Goal: Task Accomplishment & Management: Complete application form

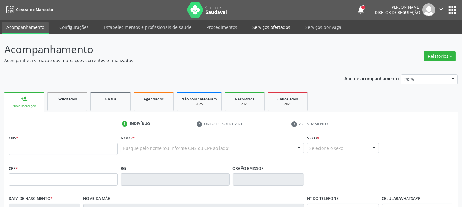
click at [257, 27] on link "Serviços ofertados" at bounding box center [271, 27] width 46 height 11
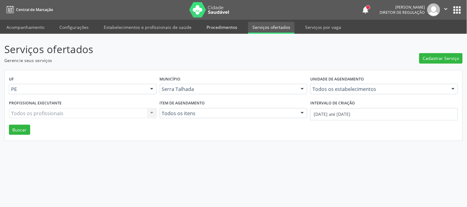
click at [202, 22] on link "Procedimentos" at bounding box center [221, 27] width 39 height 11
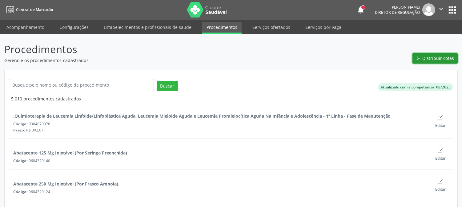
click at [441, 56] on span "Distribuir cotas" at bounding box center [439, 58] width 32 height 6
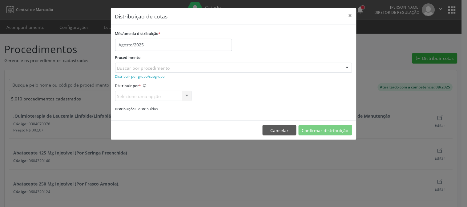
click at [171, 69] on div "Buscar por procedimento" at bounding box center [233, 68] width 237 height 10
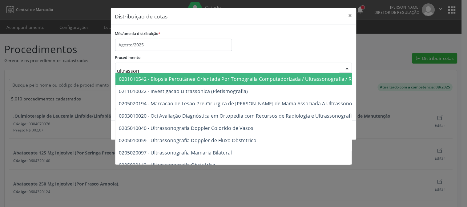
type input "ultrassono"
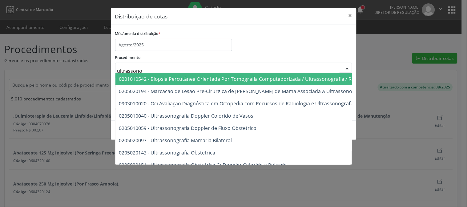
click at [280, 39] on div "Mês/ano da distribuição * Agosto/2025" at bounding box center [234, 40] width 240 height 22
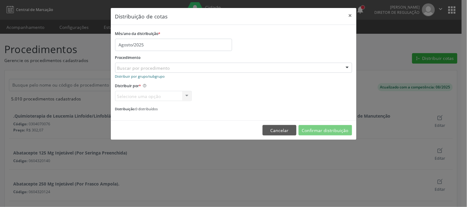
click at [133, 78] on small "Distribuir por grupo/subgrupo" at bounding box center [140, 76] width 50 height 5
click at [178, 67] on div "Carregando... Nenhum resultado encontrado para: " " Nenhuma opção encontrada" at bounding box center [233, 68] width 237 height 10
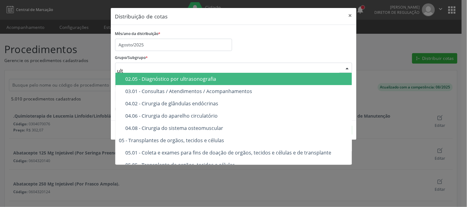
type input "ultr"
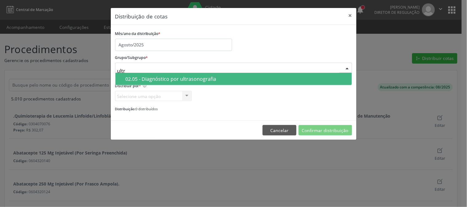
click at [217, 79] on div "02.05 - Diagnóstico por ultrasonografia" at bounding box center [237, 79] width 223 height 5
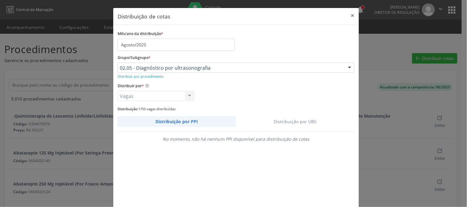
click at [284, 124] on link "Distribuição por UBS" at bounding box center [295, 121] width 119 height 11
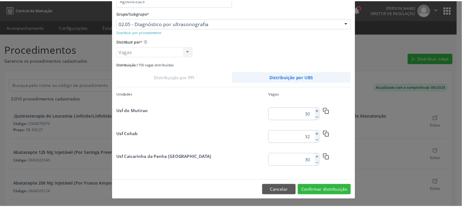
scroll to position [64, 0]
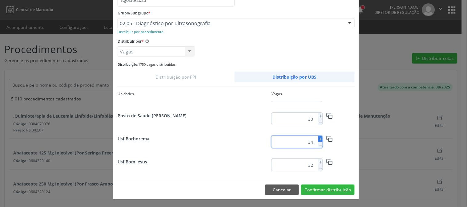
click at [319, 139] on icon at bounding box center [320, 139] width 4 height 4
type input "36"
click at [324, 190] on button "Confirmar distribuição" at bounding box center [328, 190] width 54 height 10
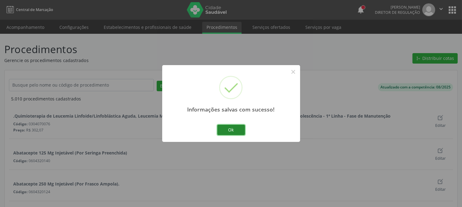
click at [229, 131] on button "Ok" at bounding box center [231, 130] width 28 height 10
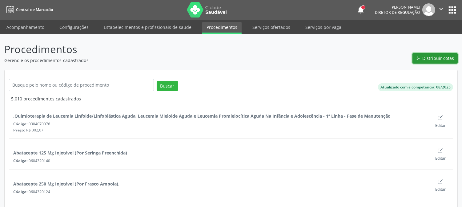
click at [420, 59] on icon "Git Merge" at bounding box center [418, 58] width 4 height 4
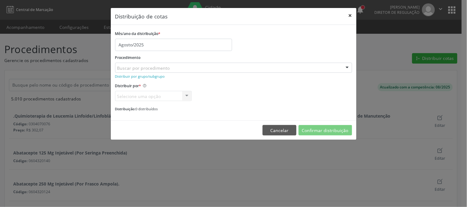
click at [348, 15] on button "×" at bounding box center [350, 15] width 12 height 15
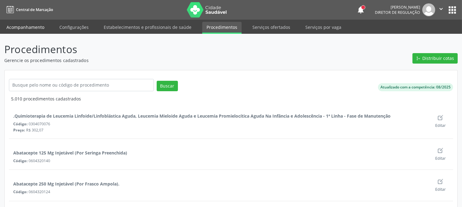
click at [29, 24] on link "Acompanhamento" at bounding box center [25, 27] width 46 height 11
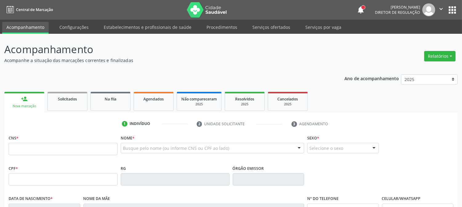
click at [282, 28] on link "Serviços ofertados" at bounding box center [271, 27] width 46 height 11
select select "7"
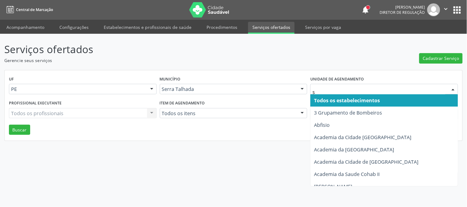
type input "s b"
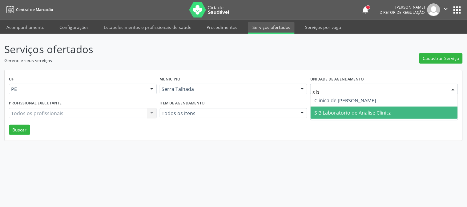
click at [375, 107] on span "S B Laboratorio de Analise Clinica" at bounding box center [384, 113] width 147 height 12
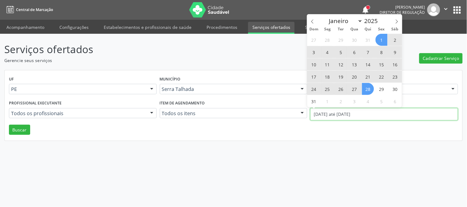
click at [370, 115] on input "[DATE] até [DATE]" at bounding box center [384, 114] width 148 height 12
click at [328, 64] on span "11" at bounding box center [327, 64] width 12 height 12
type input "[DATE]"
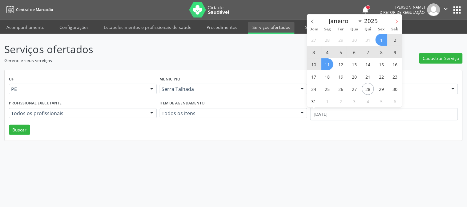
click at [394, 20] on span at bounding box center [397, 19] width 10 height 10
select select "8"
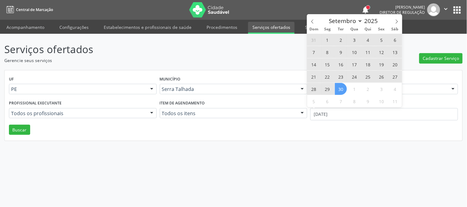
click at [337, 87] on span "30" at bounding box center [341, 89] width 12 height 12
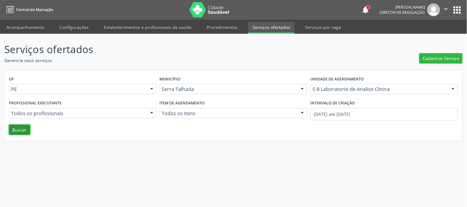
click at [28, 131] on button "Buscar" at bounding box center [19, 130] width 21 height 10
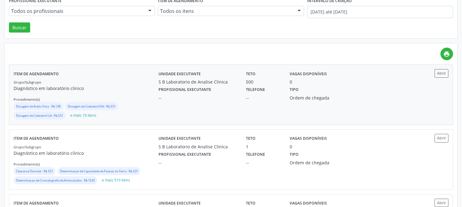
scroll to position [163, 0]
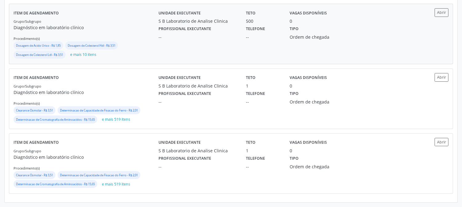
click at [117, 34] on div "Grupo/Subgrupo Diagnóstico em laboratório clínico Procedimento(s) Dosagem de Ac…" at bounding box center [86, 39] width 145 height 42
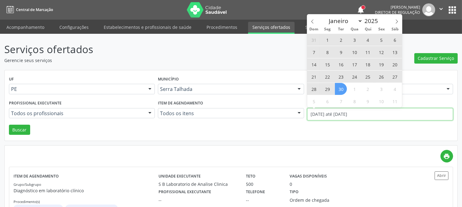
click at [342, 118] on input "[DATE] até [DATE]" at bounding box center [380, 114] width 146 height 12
click at [314, 21] on icon at bounding box center [312, 21] width 4 height 4
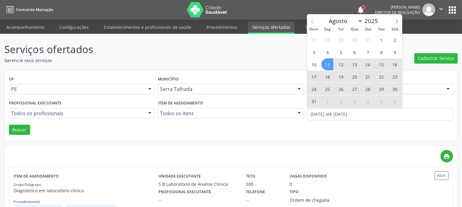
click at [314, 21] on icon at bounding box center [312, 21] width 4 height 4
select select "6"
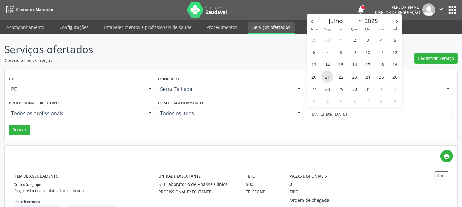
click at [325, 71] on span "21" at bounding box center [327, 77] width 12 height 12
type input "[DATE]"
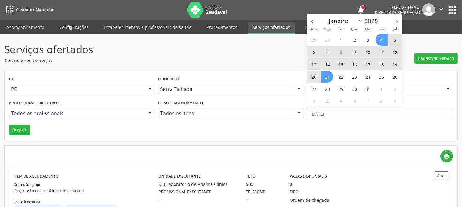
click at [394, 18] on span at bounding box center [397, 19] width 10 height 10
select select "7"
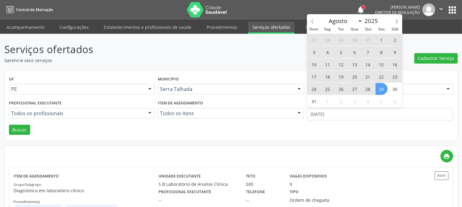
click at [377, 88] on span "29" at bounding box center [382, 89] width 12 height 12
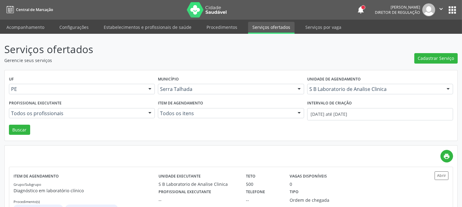
click at [22, 136] on div "UF PE PE Nenhum resultado encontrado para: " " Não há nenhuma opção para ser ex…" at bounding box center [231, 105] width 453 height 71
click at [25, 131] on button "Buscar" at bounding box center [19, 130] width 21 height 10
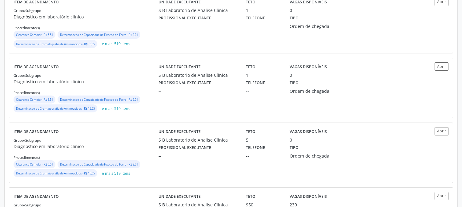
scroll to position [293, 0]
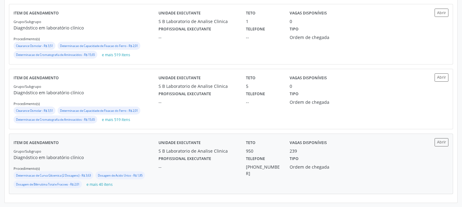
click at [148, 149] on div "Grupo/Subgrupo Diagnóstico em laboratório clínico Procedimento(s) Determinacao …" at bounding box center [86, 169] width 145 height 42
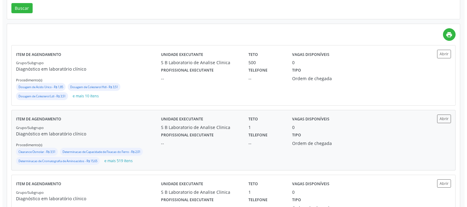
scroll to position [0, 0]
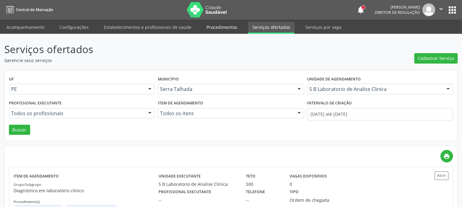
click at [219, 25] on link "Procedimentos" at bounding box center [221, 27] width 39 height 11
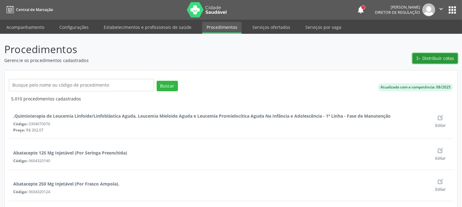
click at [430, 56] on span "Distribuir cotas" at bounding box center [439, 58] width 32 height 6
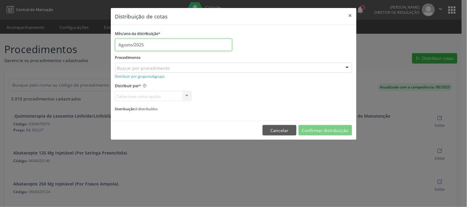
click at [189, 47] on input "Agosto/2025" at bounding box center [173, 45] width 117 height 12
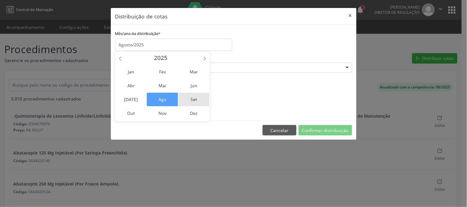
click at [192, 102] on span "Set" at bounding box center [193, 100] width 31 height 14
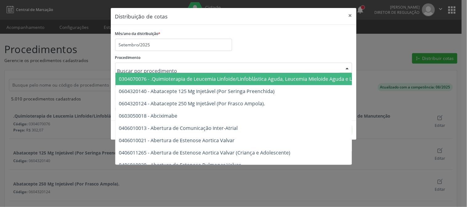
click at [211, 68] on div at bounding box center [233, 68] width 237 height 10
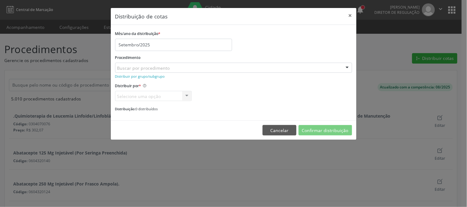
click at [291, 61] on div "Procedimento Buscar por procedimento 0304070076 - .Quimioterapia de Leucemia Li…" at bounding box center [233, 63] width 237 height 20
click at [154, 77] on small "Distribuir por grupo/subgrupo" at bounding box center [140, 76] width 50 height 5
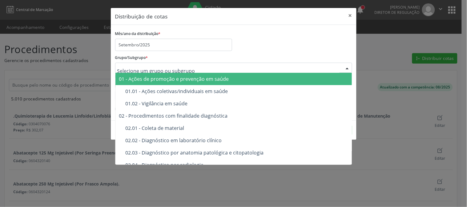
click at [258, 69] on div at bounding box center [233, 68] width 237 height 10
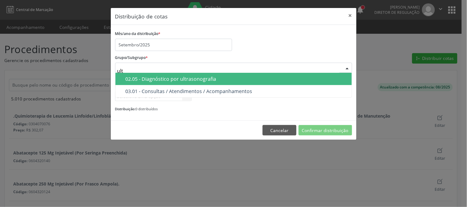
type input "ultr"
click at [256, 77] on div "02.05 - Diagnóstico por ultrasonografia" at bounding box center [237, 79] width 223 height 5
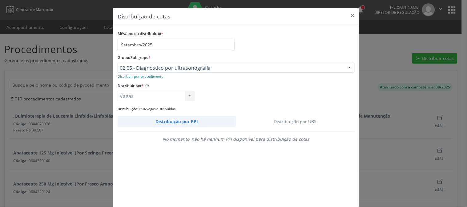
click at [292, 121] on link "Distribuição por UBS" at bounding box center [295, 121] width 119 height 11
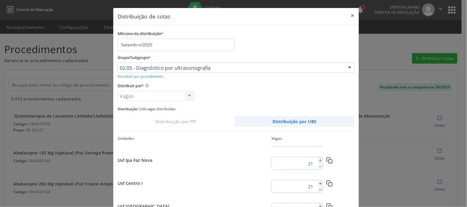
scroll to position [803, 0]
click at [318, 183] on icon at bounding box center [320, 184] width 4 height 4
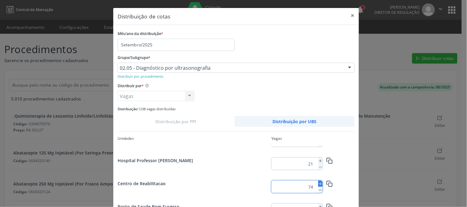
click at [318, 183] on icon at bounding box center [320, 184] width 4 height 4
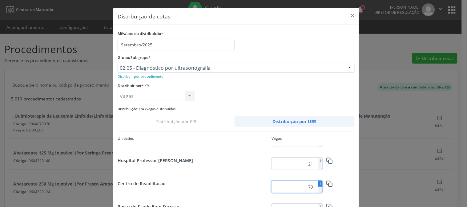
click at [318, 183] on icon at bounding box center [320, 184] width 4 height 4
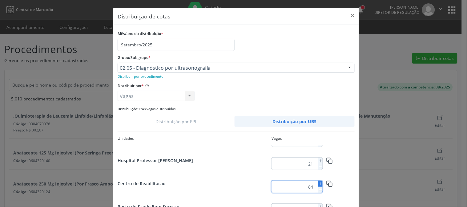
click at [318, 183] on icon at bounding box center [320, 184] width 4 height 4
type input "85"
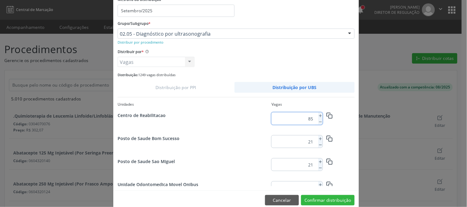
scroll to position [45, 0]
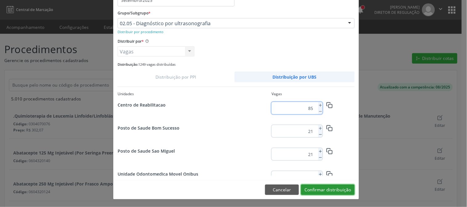
click at [330, 185] on button "Confirmar distribuição" at bounding box center [328, 190] width 54 height 10
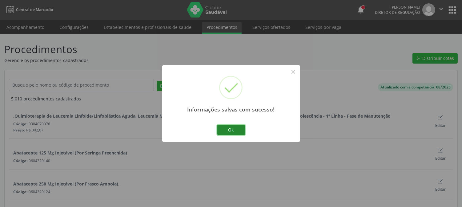
click at [233, 127] on button "Ok" at bounding box center [231, 130] width 28 height 10
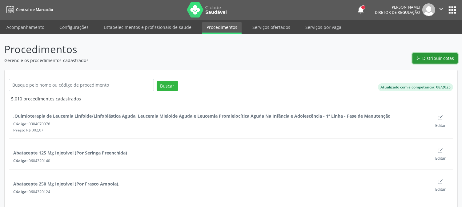
click at [428, 56] on span "Distribuir cotas" at bounding box center [439, 58] width 32 height 6
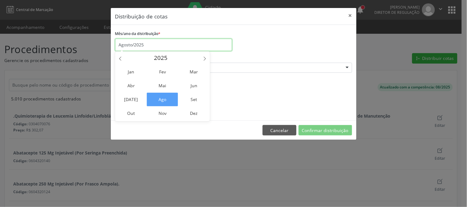
click at [161, 42] on input "Agosto/2025" at bounding box center [173, 45] width 117 height 12
click at [182, 96] on span "Set" at bounding box center [193, 100] width 31 height 14
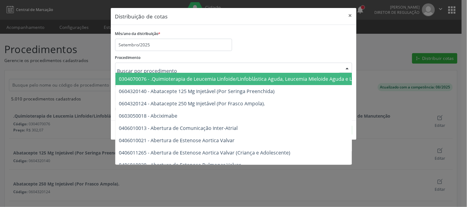
click at [183, 68] on div at bounding box center [233, 68] width 237 height 10
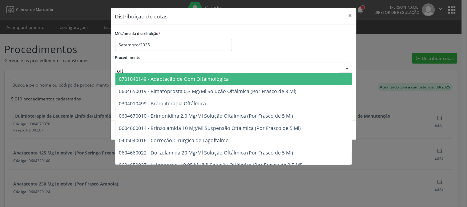
type input "ofta"
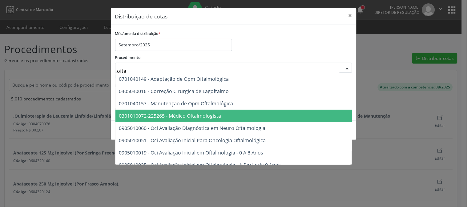
click at [190, 119] on span "0301010072-225265 - Médico Oftalmologista" at bounding box center [276, 116] width 322 height 12
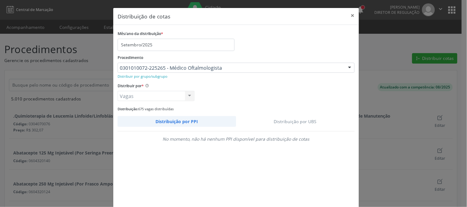
click at [284, 119] on link "Distribuição por UBS" at bounding box center [295, 121] width 119 height 11
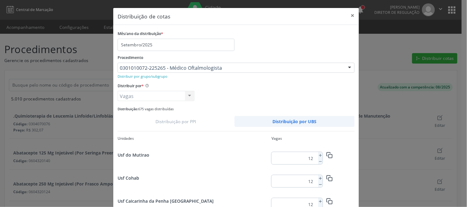
scroll to position [803, 0]
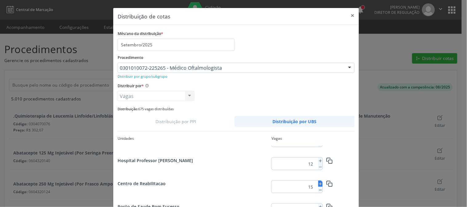
click at [318, 183] on icon at bounding box center [320, 184] width 4 height 4
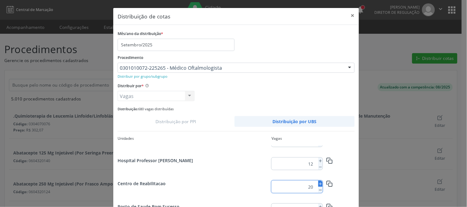
click at [318, 183] on icon at bounding box center [320, 184] width 4 height 4
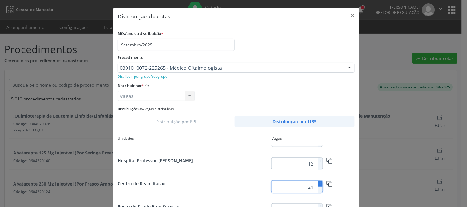
type input "25"
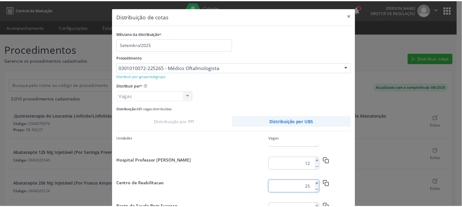
scroll to position [45, 0]
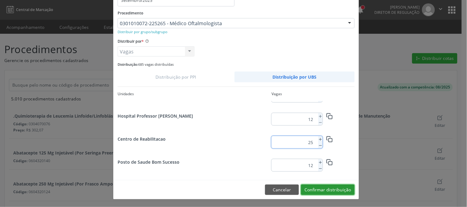
click at [340, 191] on button "Confirmar distribuição" at bounding box center [328, 190] width 54 height 10
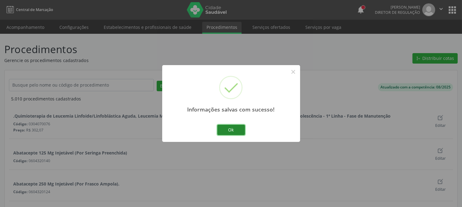
click at [224, 128] on button "Ok" at bounding box center [231, 130] width 28 height 10
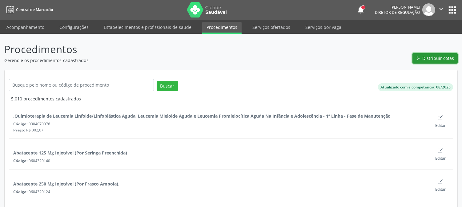
click at [433, 57] on span "Distribuir cotas" at bounding box center [439, 58] width 32 height 6
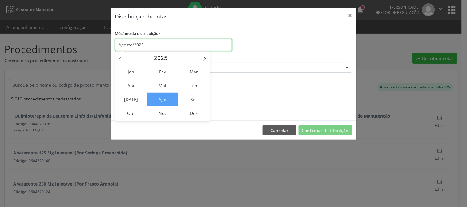
click at [134, 47] on input "Agosto/2025" at bounding box center [173, 45] width 117 height 12
click at [195, 96] on span "Set" at bounding box center [193, 100] width 31 height 14
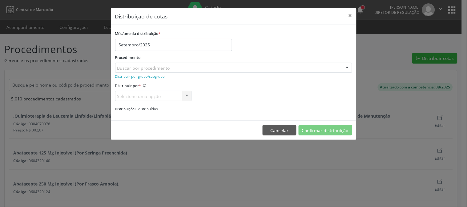
click at [198, 67] on div "Buscar por procedimento" at bounding box center [233, 68] width 237 height 10
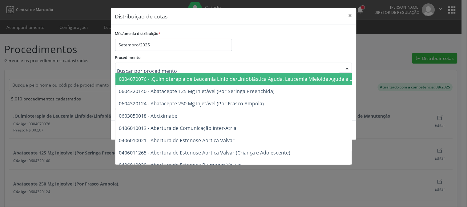
type input "p"
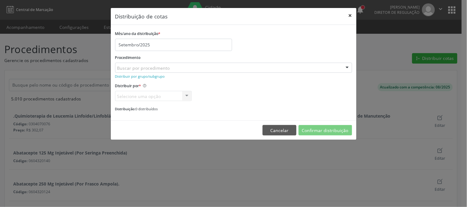
click at [349, 12] on button "×" at bounding box center [350, 15] width 12 height 15
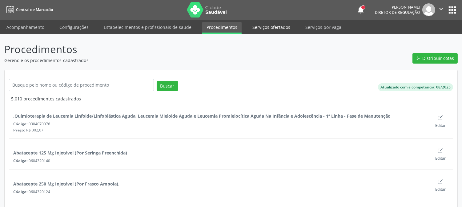
click at [265, 28] on link "Serviços ofertados" at bounding box center [271, 27] width 46 height 11
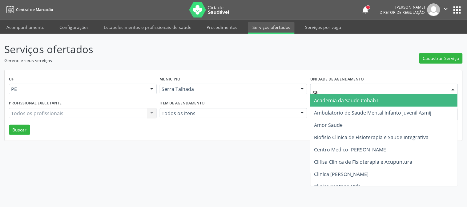
type input "sao"
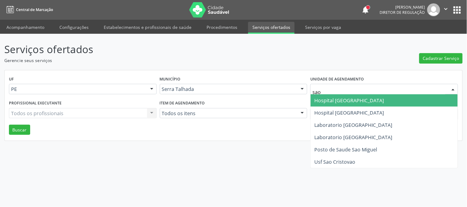
click at [361, 103] on span "Hospital [GEOGRAPHIC_DATA]" at bounding box center [349, 100] width 70 height 7
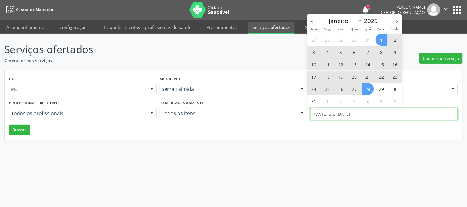
click at [359, 112] on input "[DATE] até [DATE]" at bounding box center [384, 114] width 148 height 12
click at [329, 65] on span "11" at bounding box center [327, 64] width 12 height 12
type input "[DATE]"
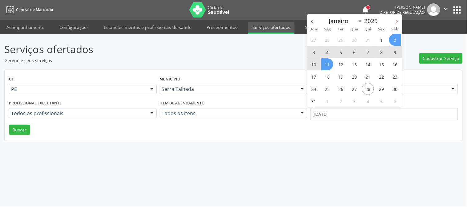
click at [397, 22] on icon at bounding box center [397, 21] width 4 height 4
select select "8"
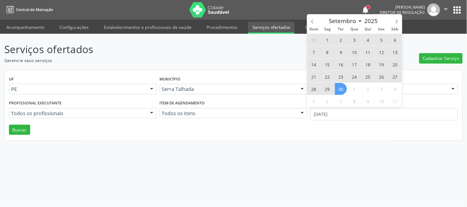
click at [340, 93] on span "30" at bounding box center [341, 89] width 12 height 12
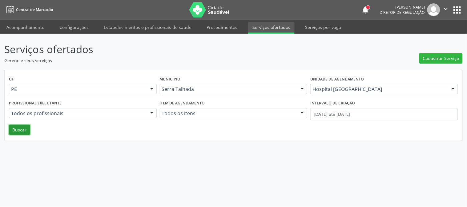
click at [19, 133] on button "Buscar" at bounding box center [19, 130] width 21 height 10
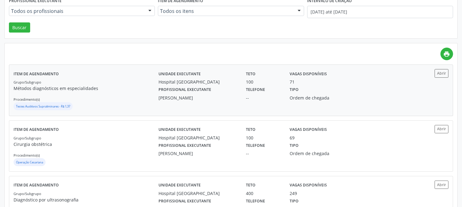
scroll to position [153, 0]
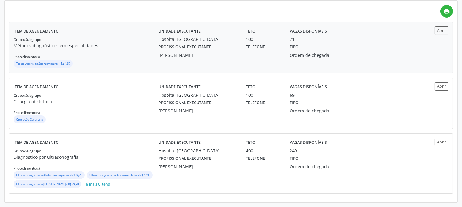
click at [154, 105] on div "Profissional executante [PERSON_NAME]" at bounding box center [197, 107] width 87 height 16
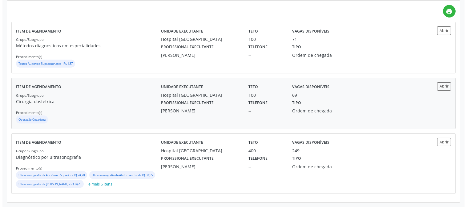
scroll to position [0, 0]
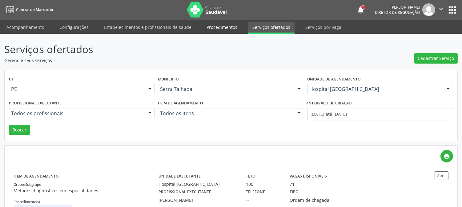
click at [220, 27] on link "Procedimentos" at bounding box center [221, 27] width 39 height 11
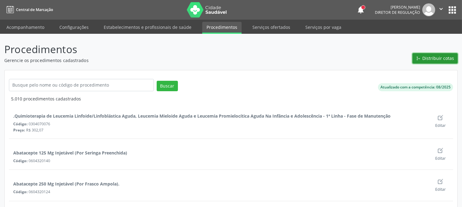
click at [431, 56] on span "Distribuir cotas" at bounding box center [439, 58] width 32 height 6
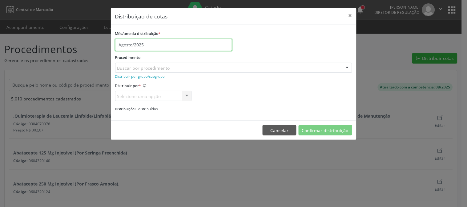
click at [167, 47] on input "Agosto/2025" at bounding box center [173, 45] width 117 height 12
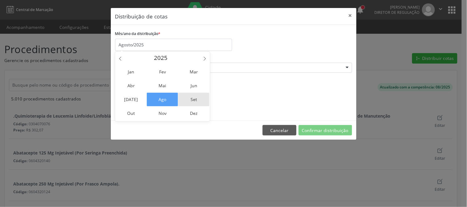
click at [193, 95] on span "Set" at bounding box center [193, 100] width 31 height 14
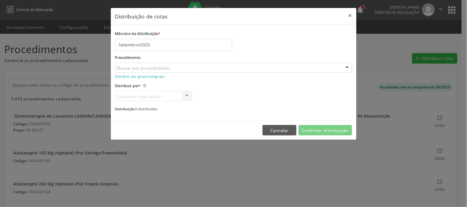
click at [203, 69] on div "Buscar por procedimento" at bounding box center [233, 68] width 237 height 10
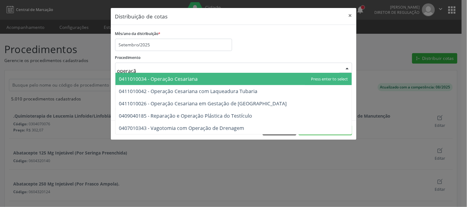
type input "operação"
click at [204, 75] on span "0411010034 - Operação Cesariana" at bounding box center [233, 79] width 236 height 12
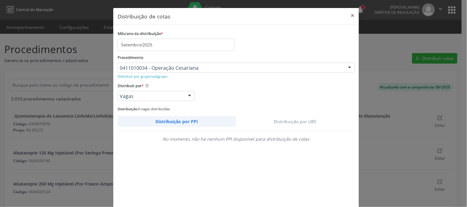
click at [312, 119] on link "Distribuição por UBS" at bounding box center [295, 121] width 119 height 11
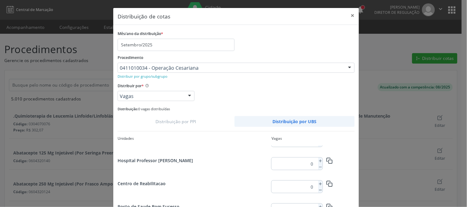
scroll to position [34, 0]
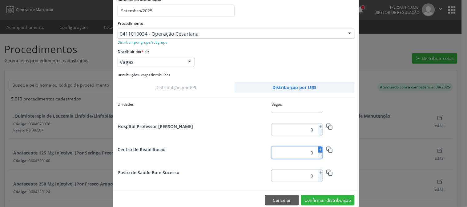
click at [318, 149] on icon at bounding box center [320, 150] width 4 height 4
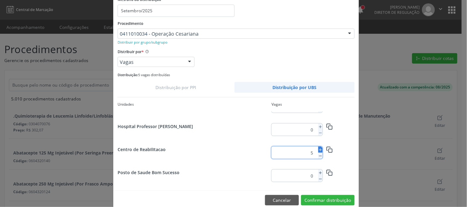
click at [318, 149] on icon at bounding box center [320, 150] width 4 height 4
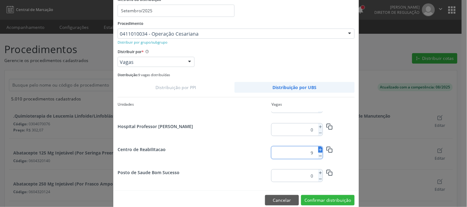
type input "10"
click at [316, 199] on button "Confirmar distribuição" at bounding box center [328, 200] width 54 height 10
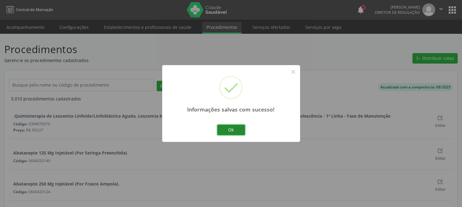
click at [238, 130] on button "Ok" at bounding box center [231, 130] width 28 height 10
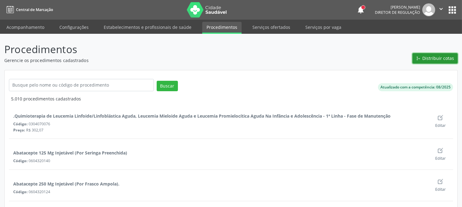
click at [439, 56] on span "Distribuir cotas" at bounding box center [439, 58] width 32 height 6
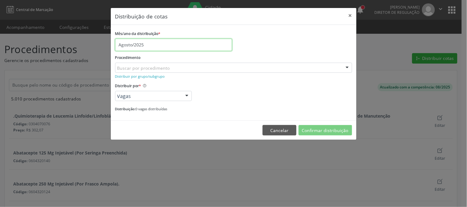
click at [182, 45] on input "Agosto/2025" at bounding box center [173, 45] width 117 height 12
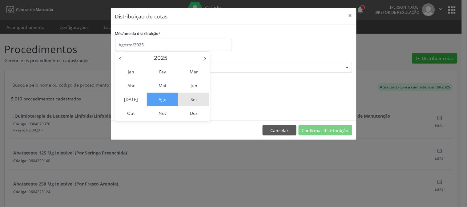
click at [196, 102] on span "Set" at bounding box center [193, 100] width 31 height 14
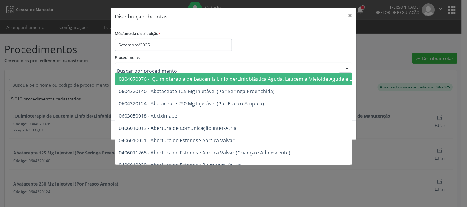
click at [195, 68] on div at bounding box center [233, 68] width 237 height 10
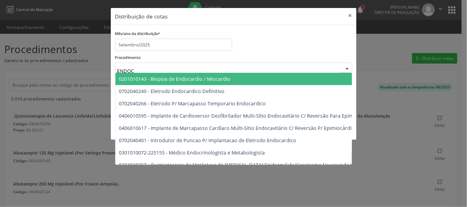
type input "ENDOCR"
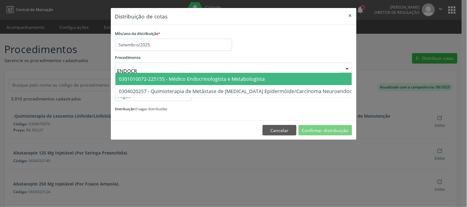
click at [206, 84] on span "0301010072-225155 - Médico Endocrinologista e Metabologista" at bounding box center [270, 79] width 310 height 12
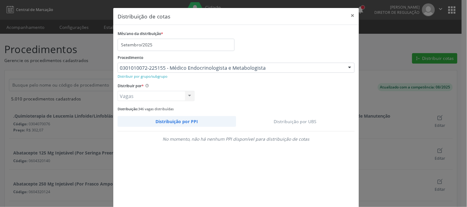
click at [294, 122] on link "Distribuição por UBS" at bounding box center [295, 121] width 119 height 11
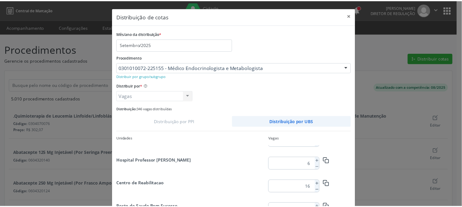
scroll to position [45, 0]
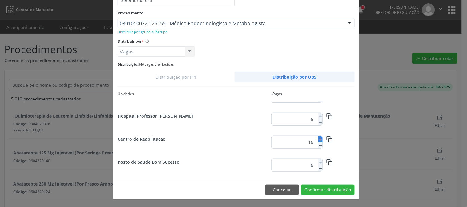
click at [318, 138] on icon at bounding box center [320, 140] width 4 height 4
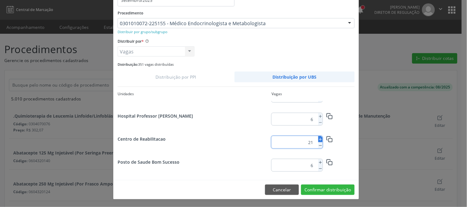
click at [318, 138] on icon at bounding box center [320, 140] width 4 height 4
type input "25"
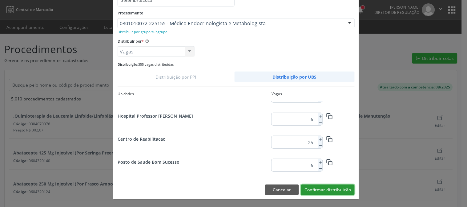
click at [330, 189] on button "Confirmar distribuição" at bounding box center [328, 190] width 54 height 10
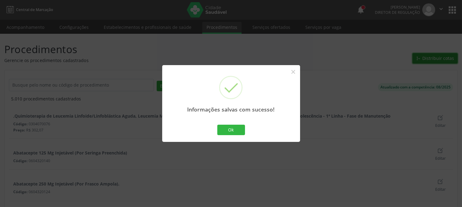
scroll to position [0, 0]
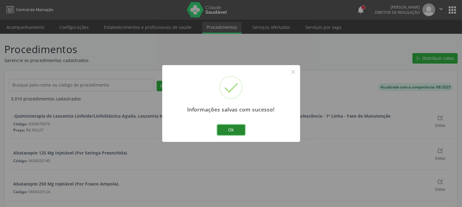
click at [222, 127] on button "Ok" at bounding box center [231, 130] width 28 height 10
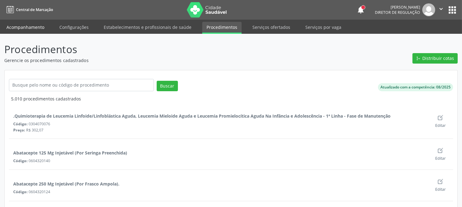
click at [39, 28] on link "Acompanhamento" at bounding box center [25, 27] width 46 height 11
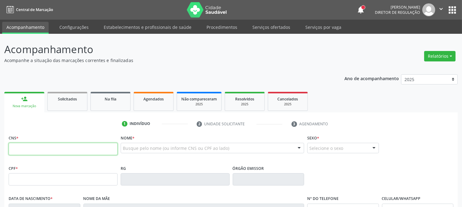
click at [41, 148] on input "text" at bounding box center [63, 149] width 109 height 12
type input "708 1011 8981 6740"
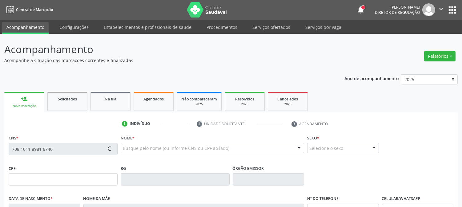
type input "749.324.384-00"
type input "[DATE]"
type input "[PERSON_NAME]"
type input "[PHONE_NUMBER]"
type input "25"
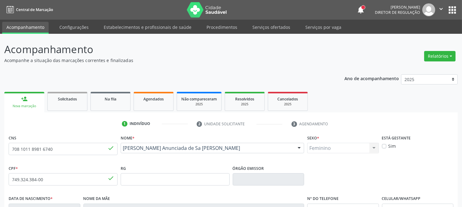
scroll to position [126, 0]
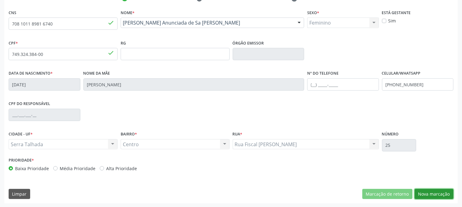
click at [430, 190] on button "Nova marcação" at bounding box center [434, 194] width 39 height 10
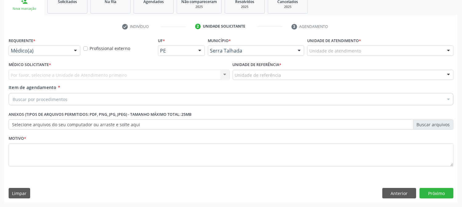
scroll to position [97, 0]
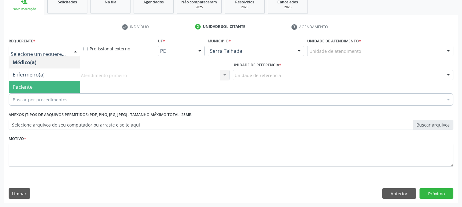
click at [47, 89] on span "Paciente" at bounding box center [44, 87] width 71 height 12
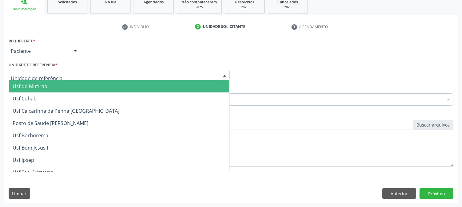
click at [46, 71] on div at bounding box center [119, 75] width 221 height 10
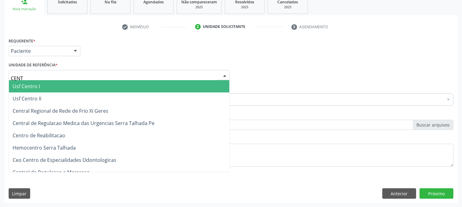
type input "CENTR"
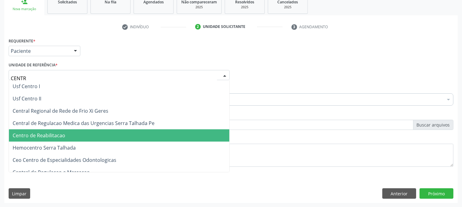
click at [71, 137] on span "Centro de Reabilitacao" at bounding box center [119, 136] width 220 height 12
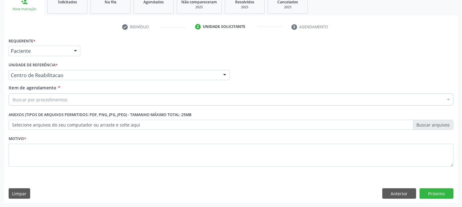
click at [68, 100] on div "Buscar por procedimentos" at bounding box center [231, 100] width 445 height 12
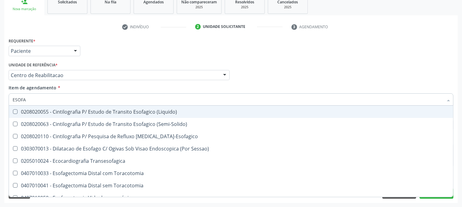
type input "ESOFAG"
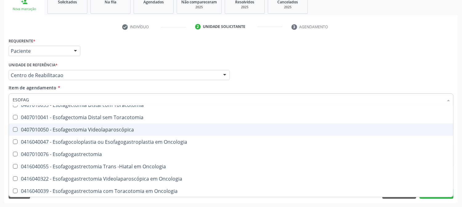
scroll to position [103, 0]
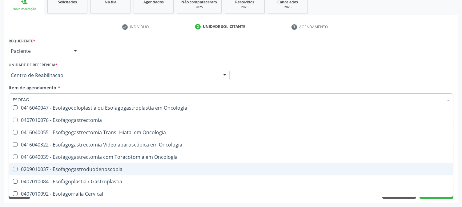
click at [99, 167] on div "0209010037 - Esofagogastroduodenoscopia" at bounding box center [231, 169] width 437 height 5
checkbox Esofagogastroduodenoscopia "true"
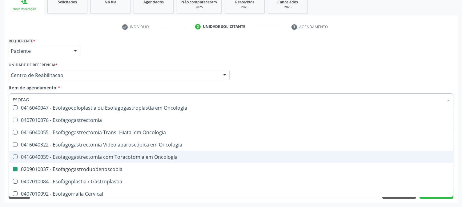
click at [0, 139] on div "Acompanhamento Acompanhe a situação das marcações correntes e finalizadas Relat…" at bounding box center [231, 72] width 462 height 271
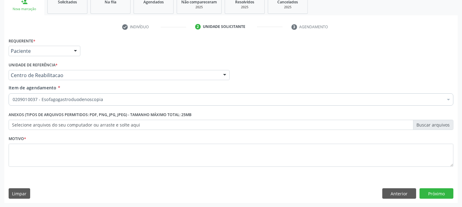
scroll to position [0, 0]
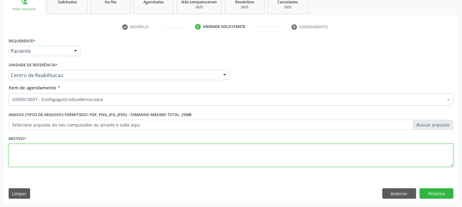
click at [293, 156] on textarea at bounding box center [231, 155] width 445 height 23
type textarea "."
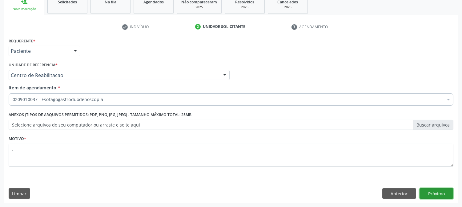
click at [444, 189] on button "Próximo" at bounding box center [437, 194] width 34 height 10
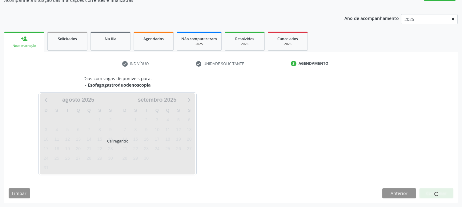
scroll to position [60, 0]
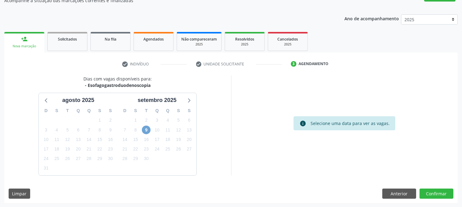
click at [147, 130] on span "9" at bounding box center [146, 130] width 9 height 9
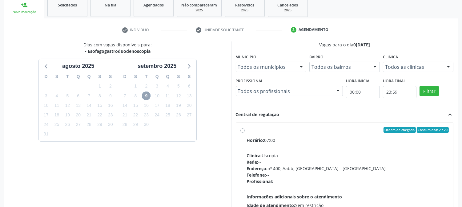
scroll to position [149, 0]
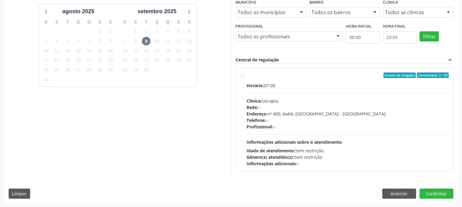
click at [302, 118] on div "Telefone: --" at bounding box center [348, 120] width 202 height 6
click at [245, 78] on input "Ordem de chegada Consumidos: 2 / 20 Horário: 07:00 Clínica: Uscopia Rede: -- En…" at bounding box center [242, 76] width 4 height 6
radio input "true"
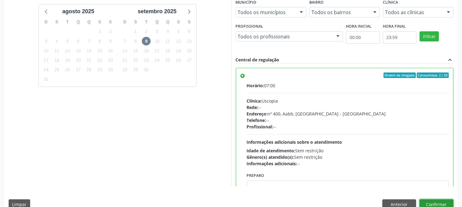
click at [436, 204] on button "Confirmar" at bounding box center [437, 205] width 34 height 10
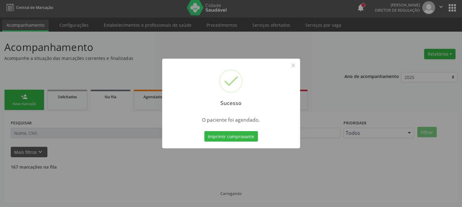
scroll to position [0, 0]
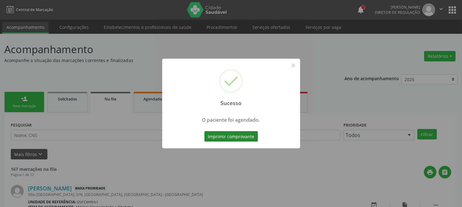
click at [249, 139] on button "Imprimir comprovante" at bounding box center [231, 136] width 54 height 10
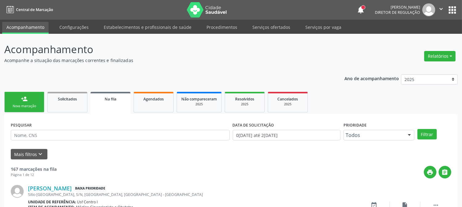
click at [32, 107] on div "Nova marcação" at bounding box center [24, 106] width 31 height 5
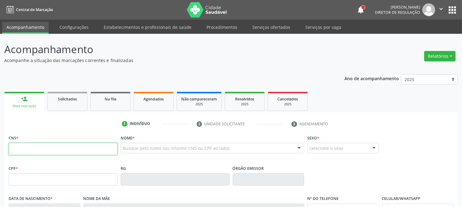
click at [31, 151] on input "text" at bounding box center [63, 149] width 109 height 12
type input "166 0201 6440 0000"
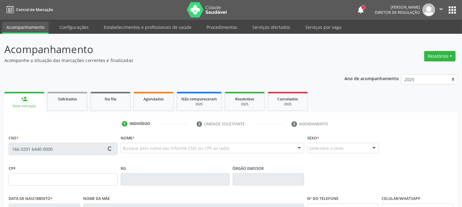
type input "[DATE]"
type input "SN"
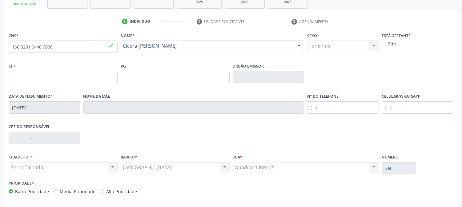
scroll to position [126, 0]
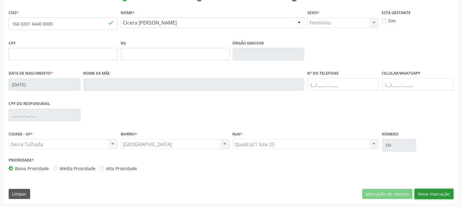
click at [441, 193] on button "Nova marcação" at bounding box center [434, 194] width 39 height 10
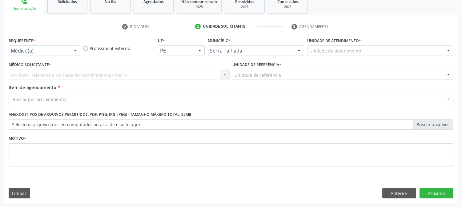
scroll to position [97, 0]
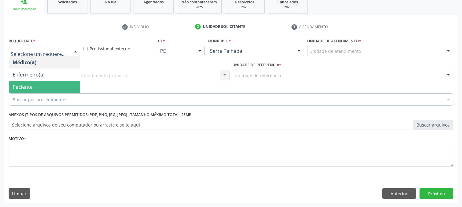
click at [45, 85] on span "Paciente" at bounding box center [44, 87] width 71 height 12
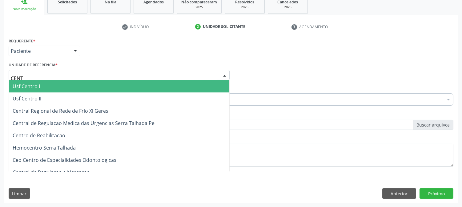
type input "CENTR"
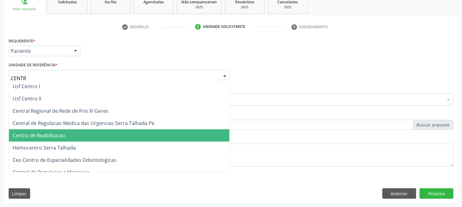
click at [59, 133] on span "Centro de Reabilitacao" at bounding box center [39, 135] width 53 height 7
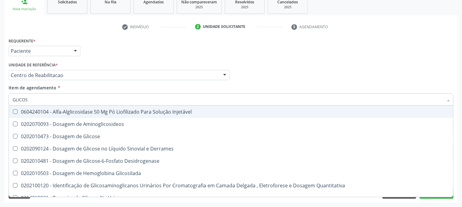
type input "GLICOSE"
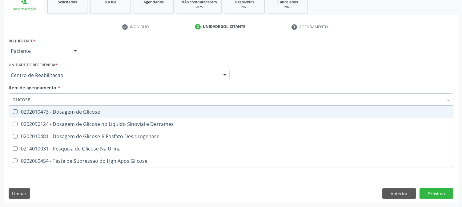
click at [47, 110] on div "0202010473 - Dosagem de Glicose" at bounding box center [231, 112] width 437 height 5
checkbox Glicose "true"
drag, startPoint x: 41, startPoint y: 97, endPoint x: 0, endPoint y: 104, distance: 41.9
click at [0, 104] on div "Acompanhamento Acompanhe a situação das marcações correntes e finalizadas Relat…" at bounding box center [231, 72] width 462 height 271
type input "ACI"
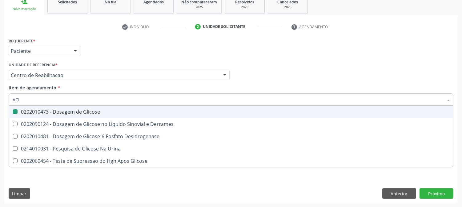
checkbox Glicose "false"
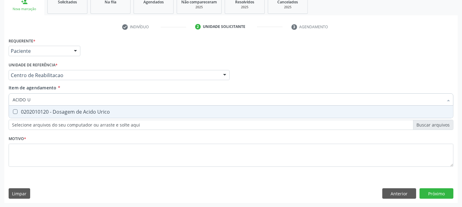
type input "ACIDO UR"
click at [36, 113] on div "0202010120 - Dosagem de Acido Urico" at bounding box center [231, 112] width 437 height 5
checkbox Urico "true"
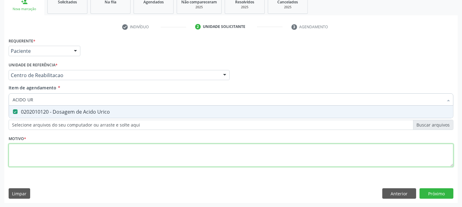
click at [44, 159] on div "Requerente * Paciente Médico(a) Enfermeiro(a) Paciente Nenhum resultado encontr…" at bounding box center [231, 105] width 445 height 139
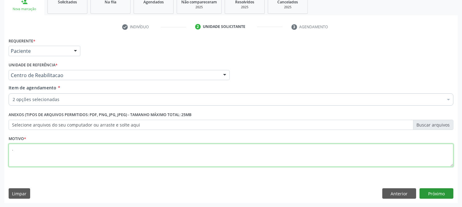
type textarea "."
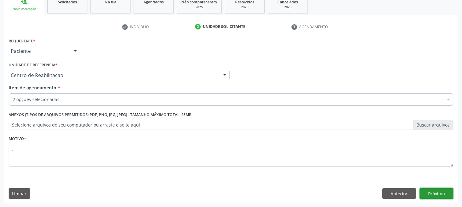
click at [436, 196] on button "Próximo" at bounding box center [437, 194] width 34 height 10
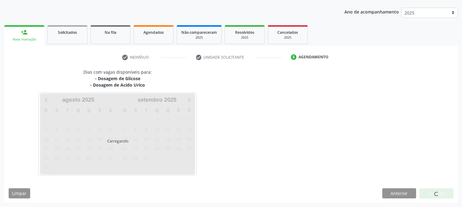
scroll to position [66, 0]
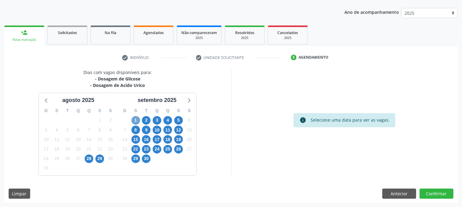
click at [139, 120] on span "1" at bounding box center [135, 120] width 9 height 9
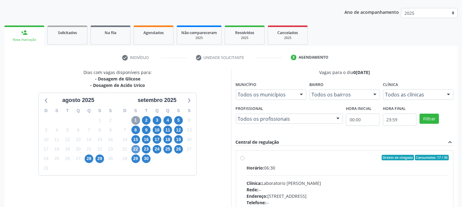
scroll to position [101, 0]
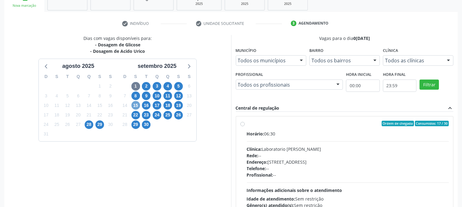
click at [135, 106] on span "15" at bounding box center [135, 105] width 9 height 9
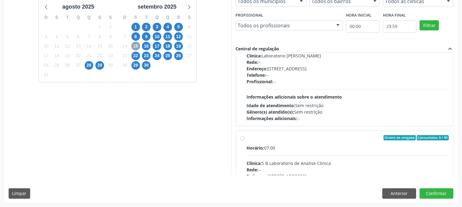
scroll to position [0, 0]
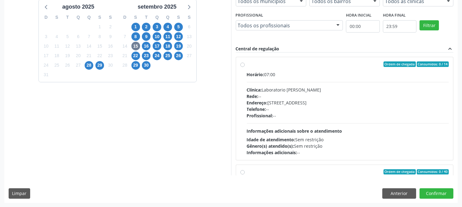
click at [337, 128] on span "Informações adicionais sobre o atendimento" at bounding box center [294, 131] width 95 height 6
click at [245, 67] on input "Ordem de chegada Consumidos: 0 / 14 Horário: 07:00 Clínica: Laboratorio [PERSON…" at bounding box center [242, 65] width 4 height 6
radio input "true"
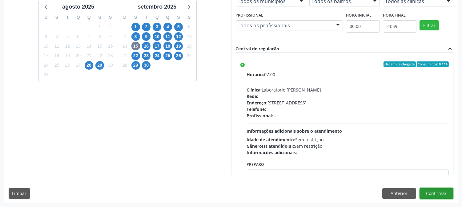
click at [429, 189] on button "Confirmar" at bounding box center [437, 194] width 34 height 10
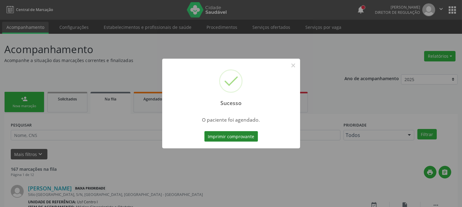
click at [213, 137] on button "Imprimir comprovante" at bounding box center [231, 136] width 54 height 10
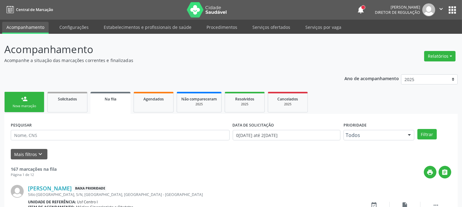
click at [28, 101] on link "person_add Nova marcação" at bounding box center [24, 102] width 40 height 21
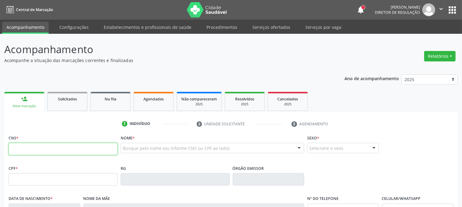
click at [58, 149] on input "text" at bounding box center [63, 149] width 109 height 12
type input "130 0975 0454 0003"
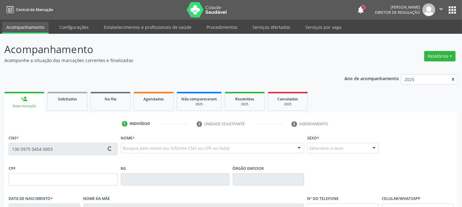
scroll to position [34, 0]
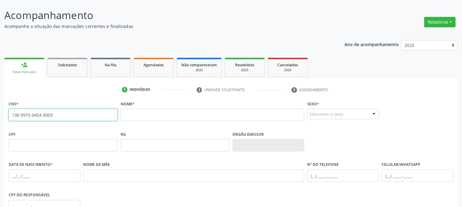
drag, startPoint x: 57, startPoint y: 116, endPoint x: 0, endPoint y: 116, distance: 57.3
click at [0, 116] on div "Acompanhamento Acompanhe a situação das marcações correntes e finalizadas Relat…" at bounding box center [231, 150] width 462 height 300
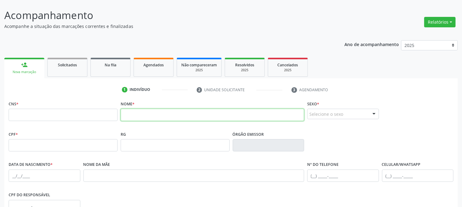
drag, startPoint x: 135, startPoint y: 116, endPoint x: 130, endPoint y: 112, distance: 6.4
click at [136, 116] on input "text" at bounding box center [212, 115] width 183 height 12
type input "[PERSON_NAME]"
